Goal: Task Accomplishment & Management: Manage account settings

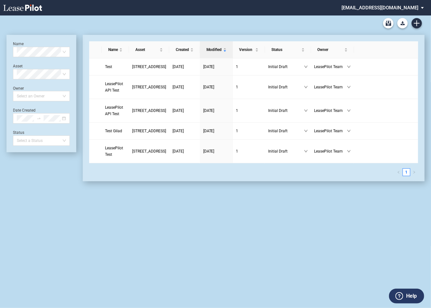
click at [387, 5] on md-select "admin@leasepilot.co Super Admin Area Admin Area Settings Sign Out" at bounding box center [385, 7] width 88 height 15
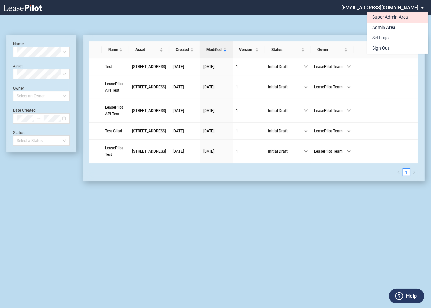
click at [378, 16] on div "Super Admin Area" at bounding box center [390, 17] width 36 height 6
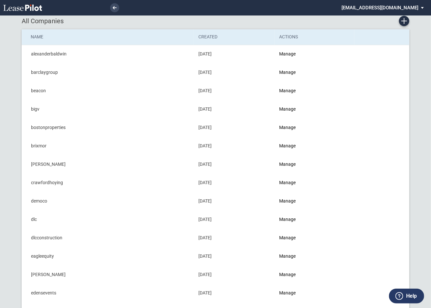
scroll to position [21, 0]
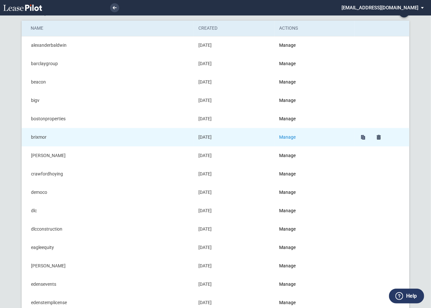
click at [291, 137] on link "Manage" at bounding box center [287, 137] width 16 height 5
